Goal: Information Seeking & Learning: Learn about a topic

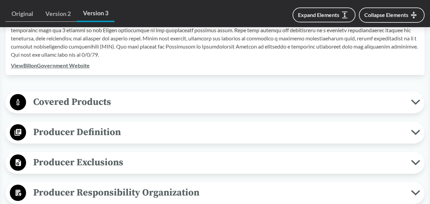
scroll to position [264, 0]
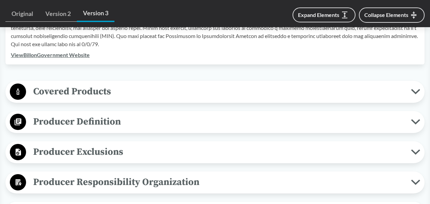
click at [139, 95] on span "Covered Products" at bounding box center [218, 91] width 385 height 15
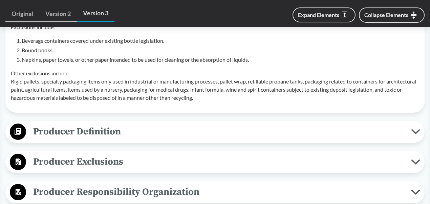
scroll to position [480, 0]
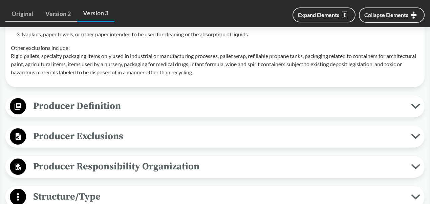
click at [154, 113] on span "Producer Definition" at bounding box center [218, 105] width 385 height 15
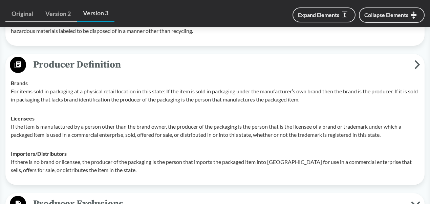
scroll to position [528, 0]
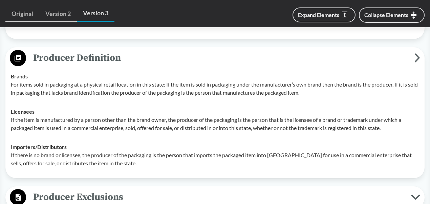
drag, startPoint x: 72, startPoint y: 93, endPoint x: 162, endPoint y: 96, distance: 89.1
click at [162, 96] on p "For items sold in packaging at a physical retail location in this state: If the…" at bounding box center [215, 88] width 408 height 16
click at [119, 97] on p "For items sold in packaging at a physical retail location in this state: If the…" at bounding box center [215, 88] width 408 height 16
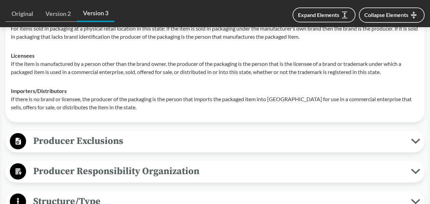
scroll to position [583, 0]
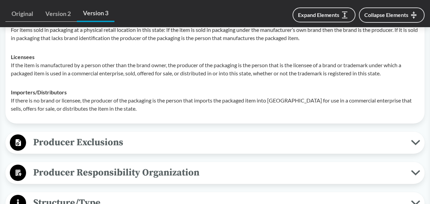
click at [122, 150] on span "Producer Exclusions" at bounding box center [218, 141] width 385 height 15
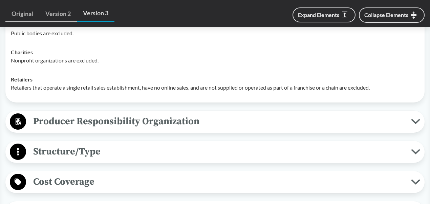
scroll to position [768, 0]
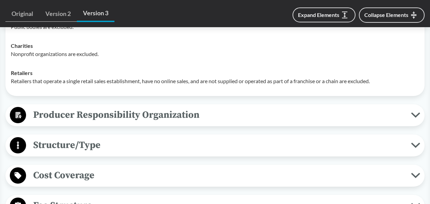
click at [205, 117] on span "Producer Responsibility Organization" at bounding box center [218, 114] width 385 height 15
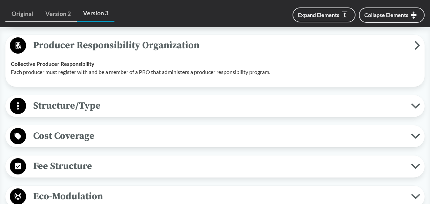
scroll to position [837, 0]
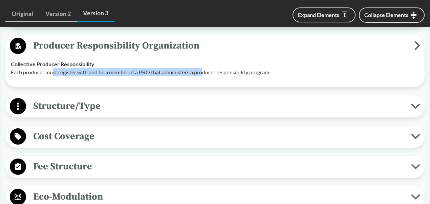
drag, startPoint x: 52, startPoint y: 80, endPoint x: 206, endPoint y: 84, distance: 153.5
click at [206, 76] on p "Each producer must register with and be a member of a PRO that administers a pr…" at bounding box center [215, 72] width 408 height 8
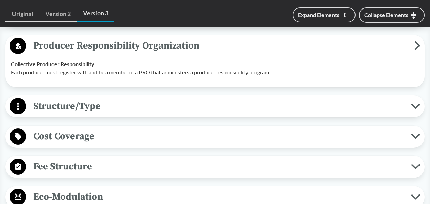
click at [247, 76] on p "Each producer must register with and be a member of a PRO that administers a pr…" at bounding box center [215, 72] width 408 height 8
drag, startPoint x: 100, startPoint y: 80, endPoint x: 152, endPoint y: 78, distance: 52.5
click at [152, 76] on p "Each producer must register with and be a member of a PRO that administers a pr…" at bounding box center [215, 72] width 408 height 8
copy p "be a member of a PRO"
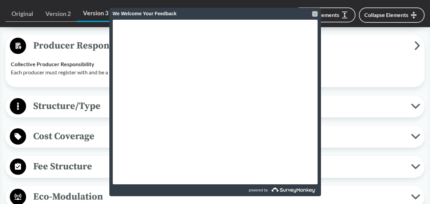
click at [315, 14] on div at bounding box center [314, 13] width 5 height 5
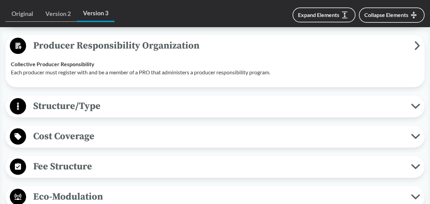
click at [124, 111] on span "Structure/Type" at bounding box center [218, 105] width 385 height 15
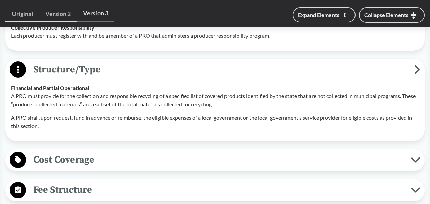
scroll to position [875, 0]
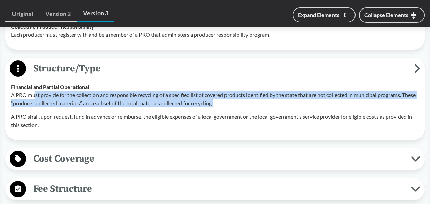
drag, startPoint x: 35, startPoint y: 102, endPoint x: 233, endPoint y: 111, distance: 198.0
click at [233, 107] on p "A PRO must provide for the collection and responsible recycling of a specified …" at bounding box center [215, 99] width 408 height 16
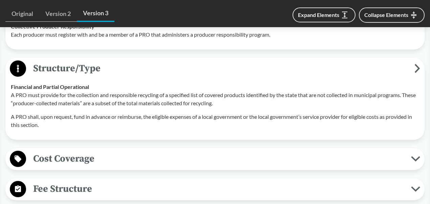
click at [105, 126] on p "A PRO shall, upon request, fund in advance or reimburse, the eligible expenses …" at bounding box center [215, 120] width 408 height 16
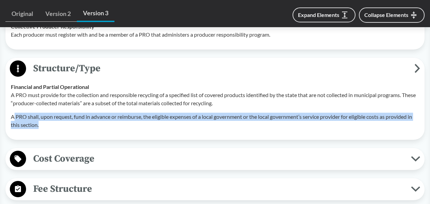
drag, startPoint x: 13, startPoint y: 124, endPoint x: 39, endPoint y: 132, distance: 28.1
click at [39, 129] on p "A PRO shall, upon request, fund in advance or reimburse, the eligible expenses …" at bounding box center [215, 120] width 408 height 16
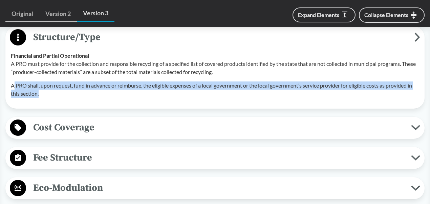
scroll to position [908, 0]
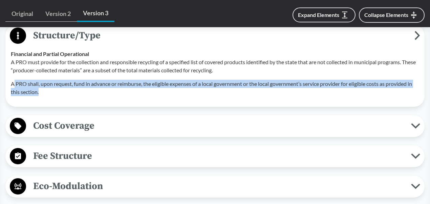
click at [133, 131] on span "Cost Coverage" at bounding box center [218, 125] width 385 height 15
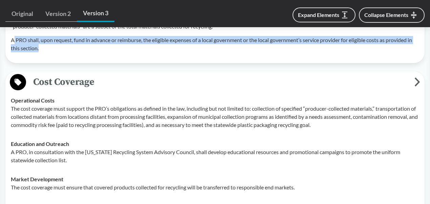
scroll to position [951, 0]
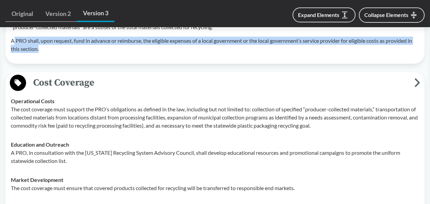
click at [180, 50] on p "A PRO shall, upon request, fund in advance or reimburse, the eligible expenses …" at bounding box center [215, 45] width 408 height 16
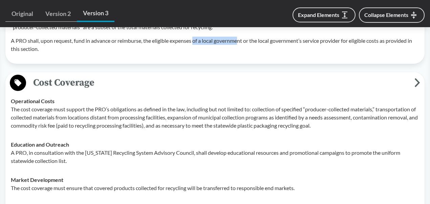
drag, startPoint x: 195, startPoint y: 49, endPoint x: 241, endPoint y: 48, distance: 45.4
click at [241, 48] on p "A PRO shall, upon request, fund in advance or reimburse, the eligible expenses …" at bounding box center [215, 45] width 408 height 16
drag, startPoint x: 28, startPoint y: 119, endPoint x: 191, endPoint y: 112, distance: 162.4
click at [191, 112] on div "Operational Costs The cost coverage must support the PRO’s obligations as defin…" at bounding box center [215, 113] width 408 height 33
click at [245, 117] on p "The cost coverage must support the PRO’s obligations as defined in the law, inc…" at bounding box center [215, 117] width 408 height 24
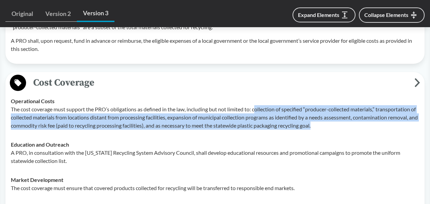
drag, startPoint x: 255, startPoint y: 118, endPoint x: 353, endPoint y: 136, distance: 99.6
click at [353, 129] on p "The cost coverage must support the PRO’s obligations as defined in the law, inc…" at bounding box center [215, 117] width 408 height 24
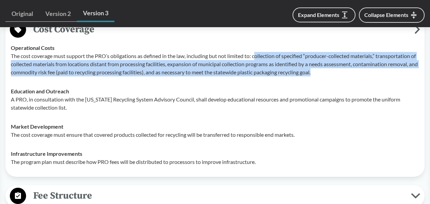
scroll to position [1003, 0]
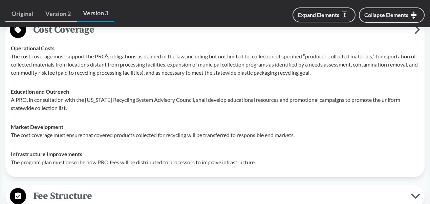
drag, startPoint x: 199, startPoint y: 107, endPoint x: 221, endPoint y: 116, distance: 24.0
click at [221, 112] on p "A PRO, in consultation with the [US_STATE] Recycling System Advisory Council, s…" at bounding box center [215, 104] width 408 height 16
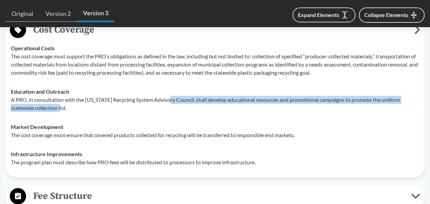
drag, startPoint x: 171, startPoint y: 107, endPoint x: 200, endPoint y: 117, distance: 30.7
click at [200, 112] on p "A PRO, in consultation with the [US_STATE] Recycling System Advisory Council, s…" at bounding box center [215, 104] width 408 height 16
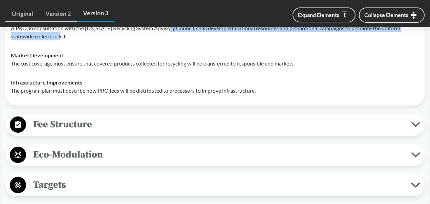
scroll to position [1082, 0]
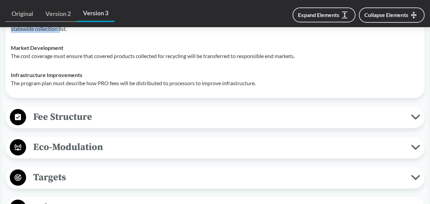
click at [160, 120] on span "Fee Structure" at bounding box center [218, 116] width 385 height 15
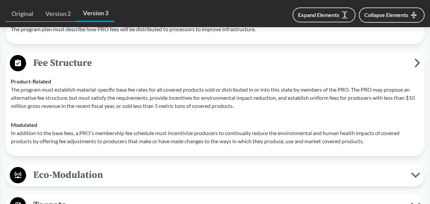
scroll to position [1137, 0]
drag, startPoint x: 127, startPoint y: 97, endPoint x: 151, endPoint y: 97, distance: 23.7
click at [151, 97] on p "The program must establish material-specific base fee rates for all covered pro…" at bounding box center [215, 97] width 408 height 24
click at [72, 104] on p "The program must establish material-specific base fee rates for all covered pro…" at bounding box center [215, 97] width 408 height 24
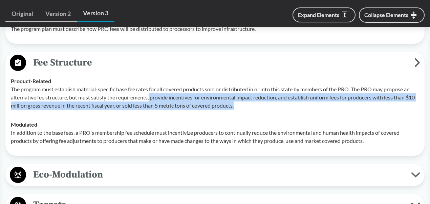
drag, startPoint x: 151, startPoint y: 105, endPoint x: 332, endPoint y: 110, distance: 180.9
click at [332, 109] on p "The program must establish material-specific base fee rates for all covered pro…" at bounding box center [215, 97] width 408 height 24
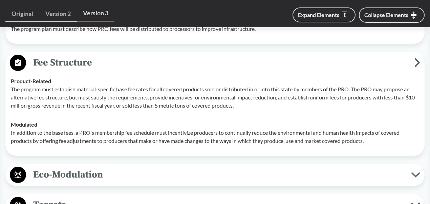
click at [91, 132] on div "Modulated In addition to the base fees, a PRO's membership fee schedule must in…" at bounding box center [215, 132] width 408 height 24
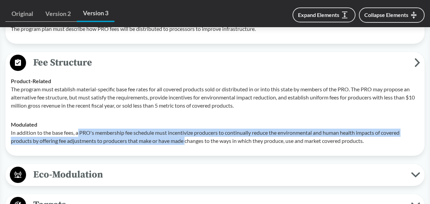
drag, startPoint x: 78, startPoint y: 141, endPoint x: 187, endPoint y: 146, distance: 109.2
click at [187, 145] on p "In addition to the base fees, a PRO's membership fee schedule must incentivize …" at bounding box center [215, 136] width 408 height 16
click at [144, 177] on span "Eco-Modulation" at bounding box center [218, 174] width 385 height 15
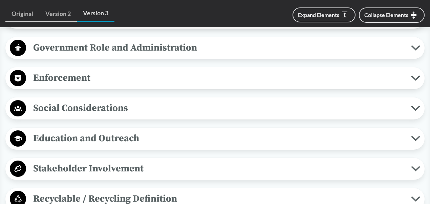
scroll to position [1513, 0]
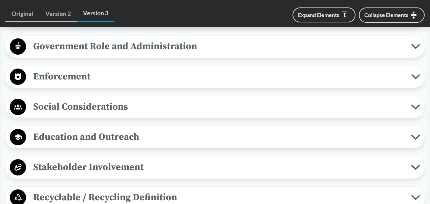
click at [182, 84] on span "Enforcement" at bounding box center [218, 76] width 385 height 15
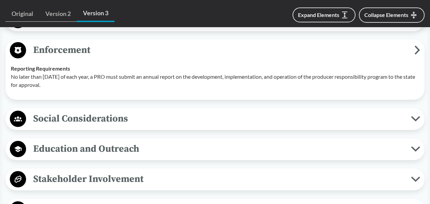
scroll to position [1540, 0]
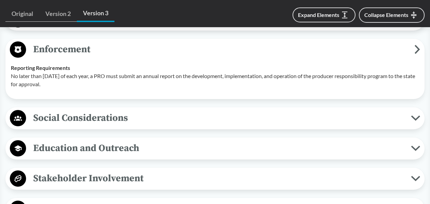
click at [151, 125] on span "Social Considerations" at bounding box center [218, 117] width 385 height 15
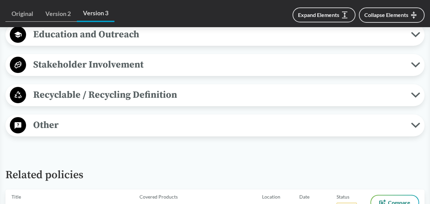
scroll to position [1775, 0]
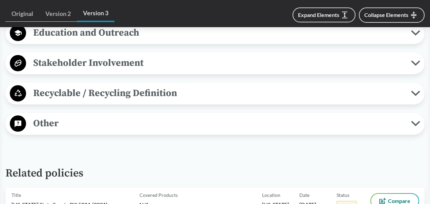
click at [199, 101] on span "Recyclable / Recycling Definition" at bounding box center [218, 92] width 385 height 15
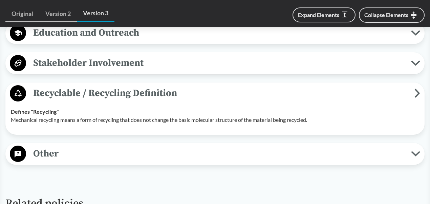
click at [194, 161] on span "Other" at bounding box center [218, 153] width 385 height 15
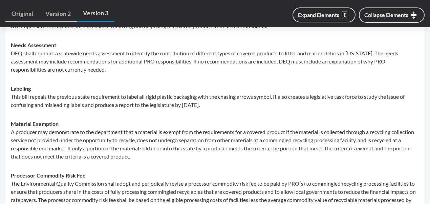
scroll to position [1938, 0]
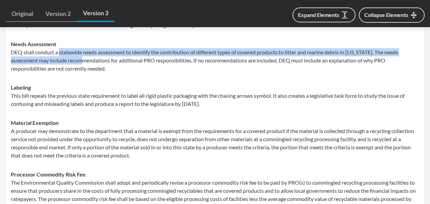
drag, startPoint x: 59, startPoint y: 59, endPoint x: 97, endPoint y: 70, distance: 39.1
click at [97, 70] on p "DEQ shall conduct a statewide needs assessment to identify the contribution of …" at bounding box center [215, 60] width 408 height 24
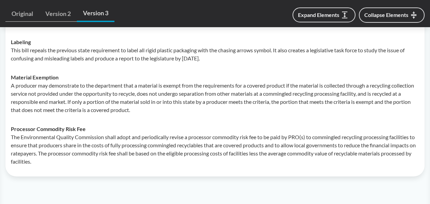
scroll to position [1980, 0]
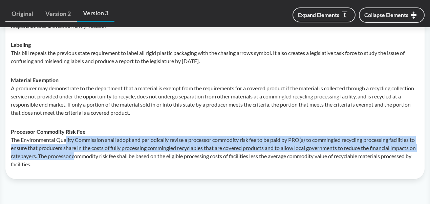
drag, startPoint x: 67, startPoint y: 147, endPoint x: 102, endPoint y: 164, distance: 39.1
click at [102, 164] on p "The Environmental Quality Commission shall adopt and periodically revise a proc…" at bounding box center [215, 151] width 408 height 33
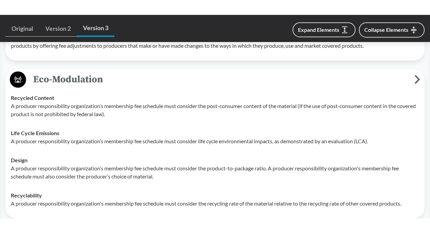
scroll to position [1177, 0]
